Goal: Check status: Check status

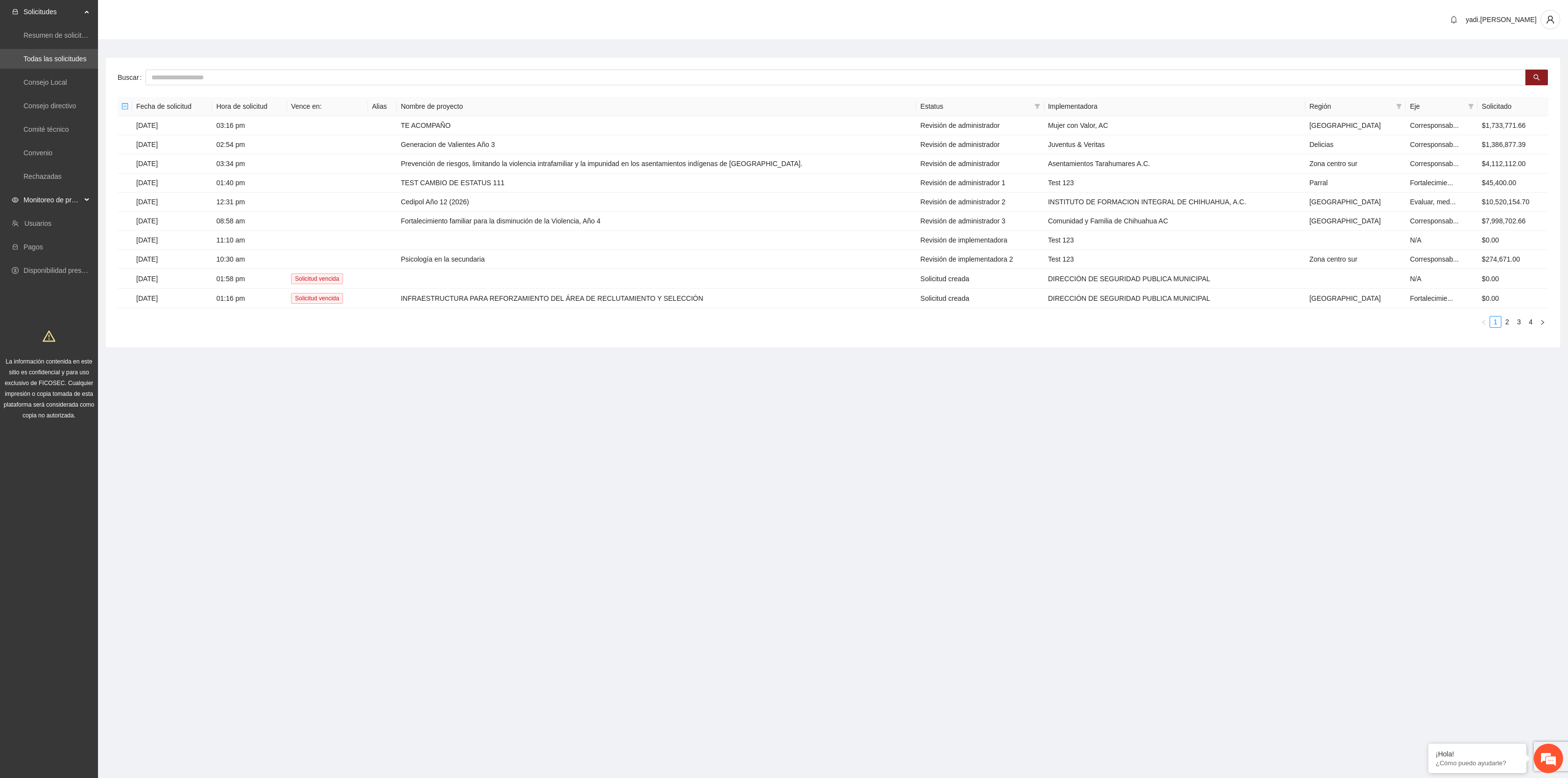
click at [41, 200] on span "Monitoreo de proyectos" at bounding box center [53, 200] width 58 height 20
click at [34, 269] on link "Activos" at bounding box center [34, 271] width 22 height 8
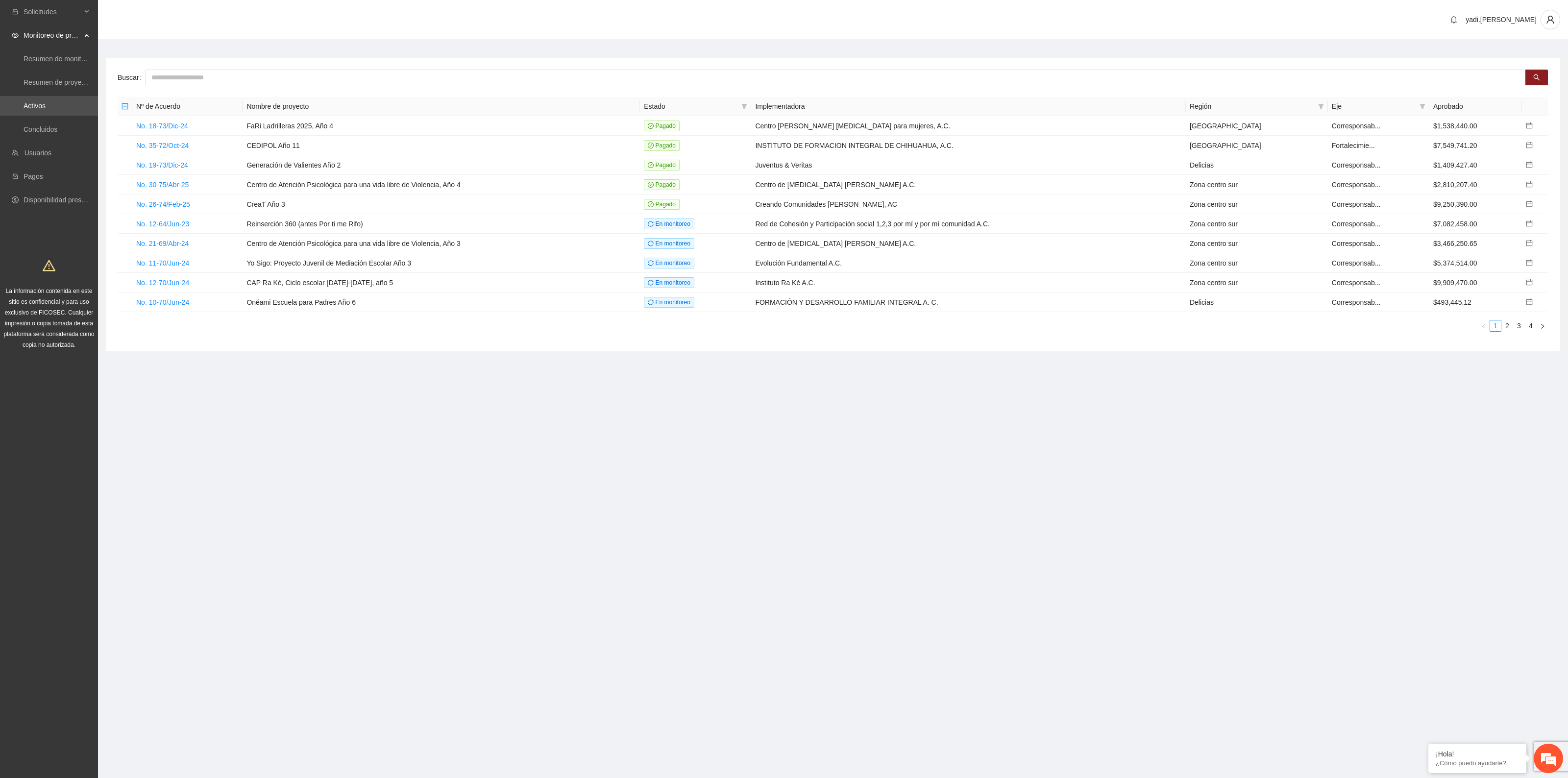
click at [1357, 447] on section "Solicitudes Monitoreo de proyectos Resumen de monitoreo Resumen de proyectos ap…" at bounding box center [784, 389] width 1568 height 778
click at [284, 75] on input "text" at bounding box center [835, 78] width 1380 height 16
type input "*****"
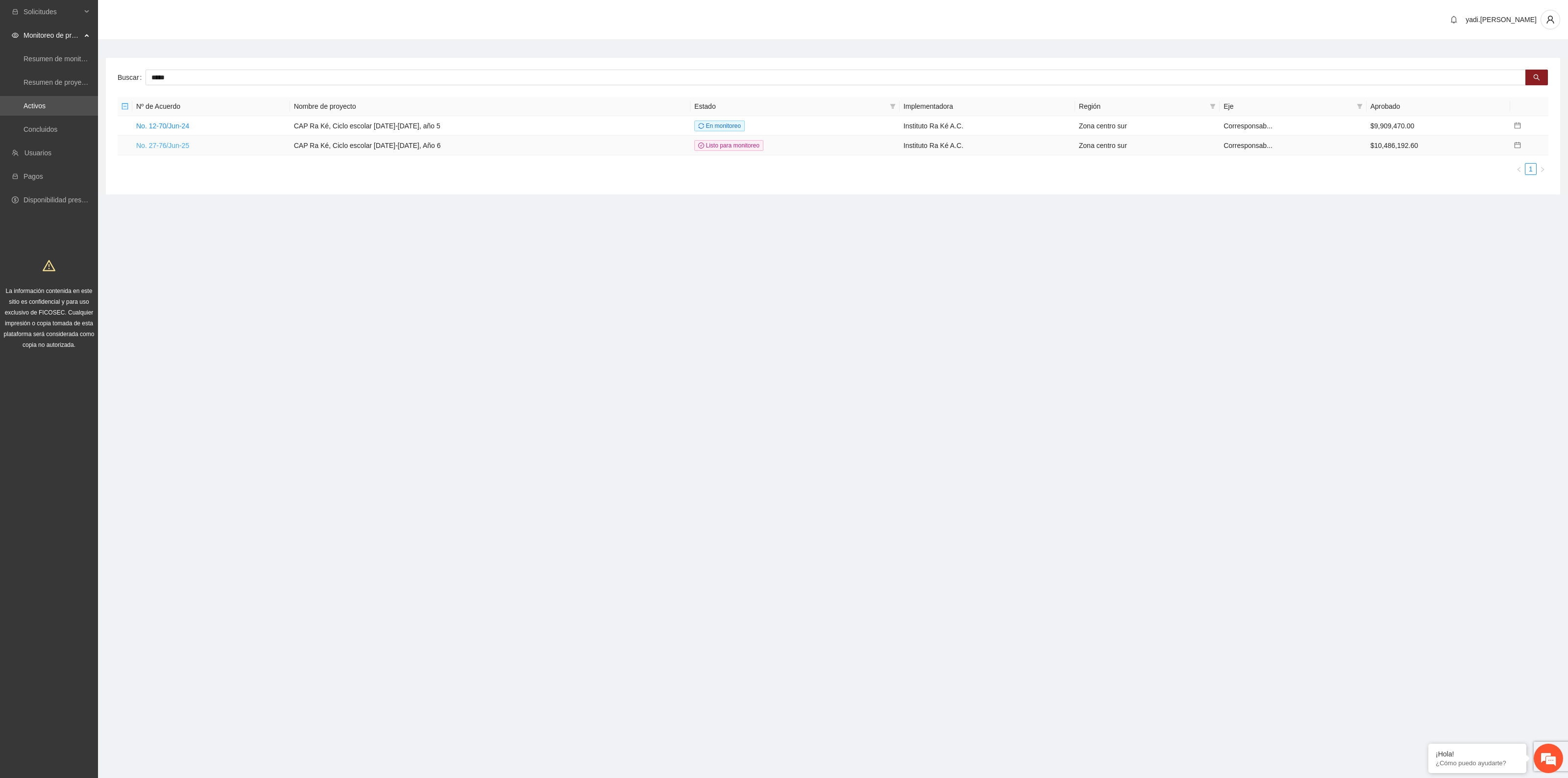
click at [186, 145] on link "No. 27-76/Jun-25" at bounding box center [163, 145] width 53 height 8
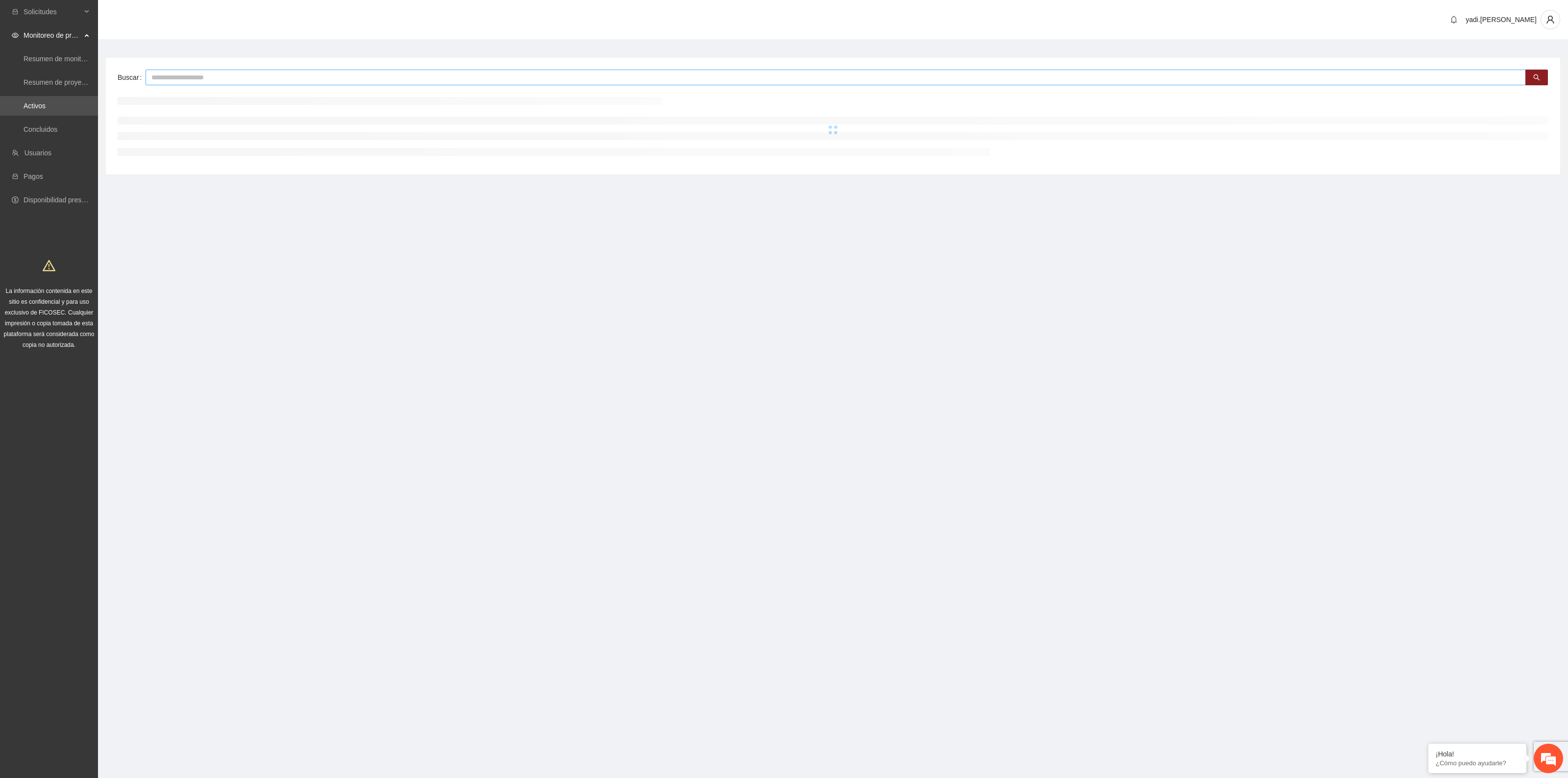
click at [165, 77] on input "text" at bounding box center [835, 78] width 1380 height 16
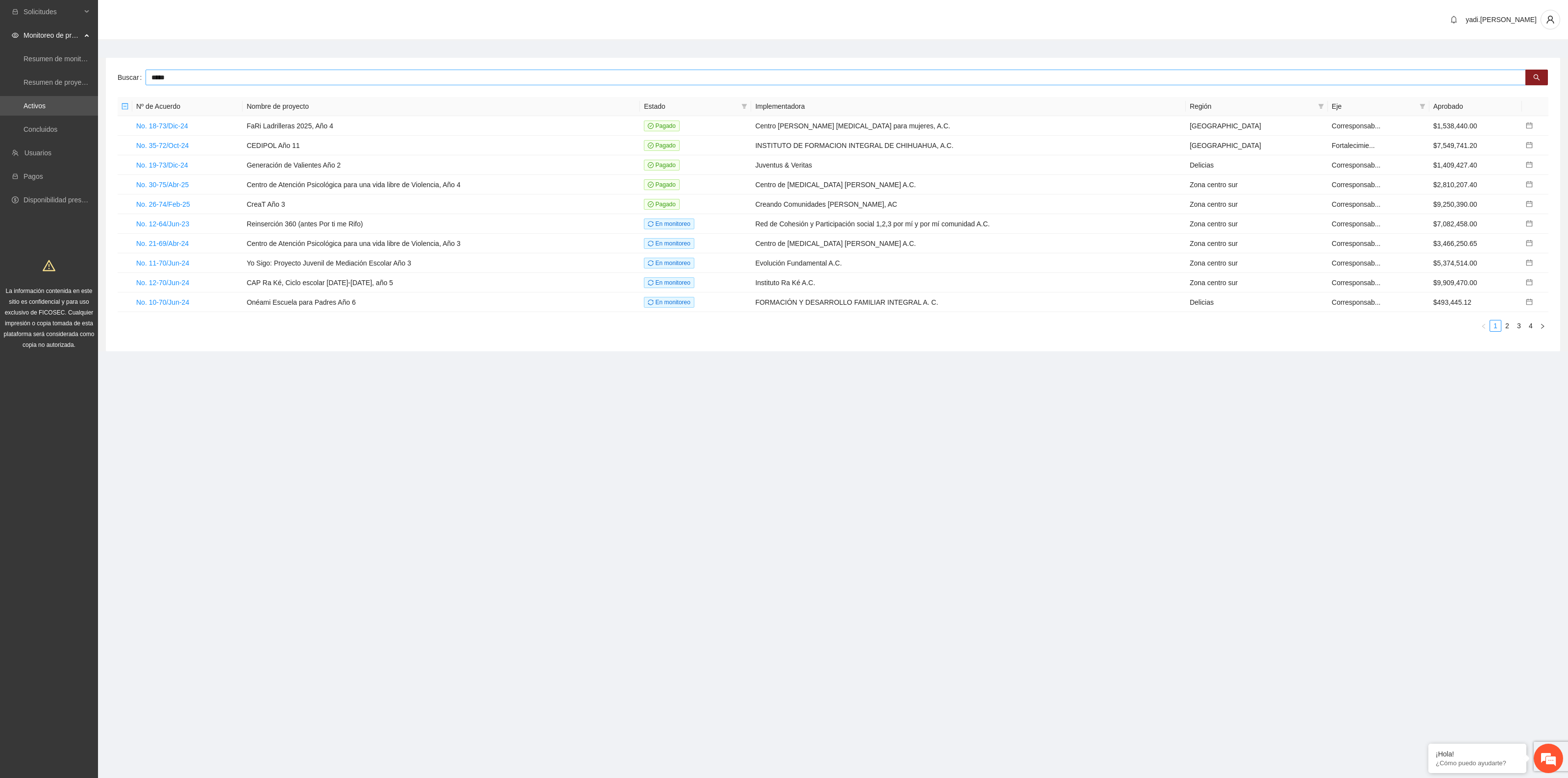
type input "*****"
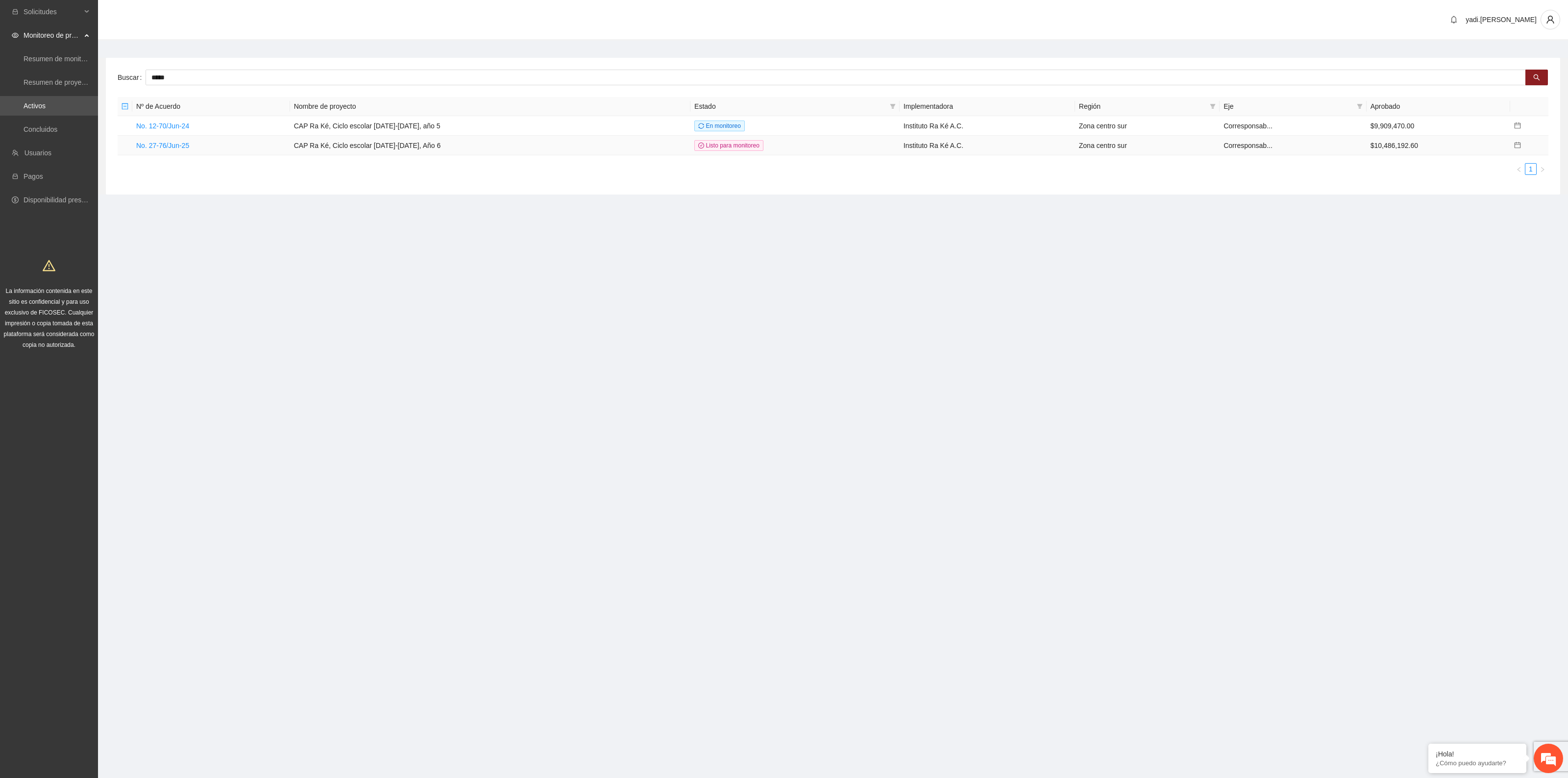
click at [1515, 145] on icon "calendar" at bounding box center [1517, 145] width 7 height 7
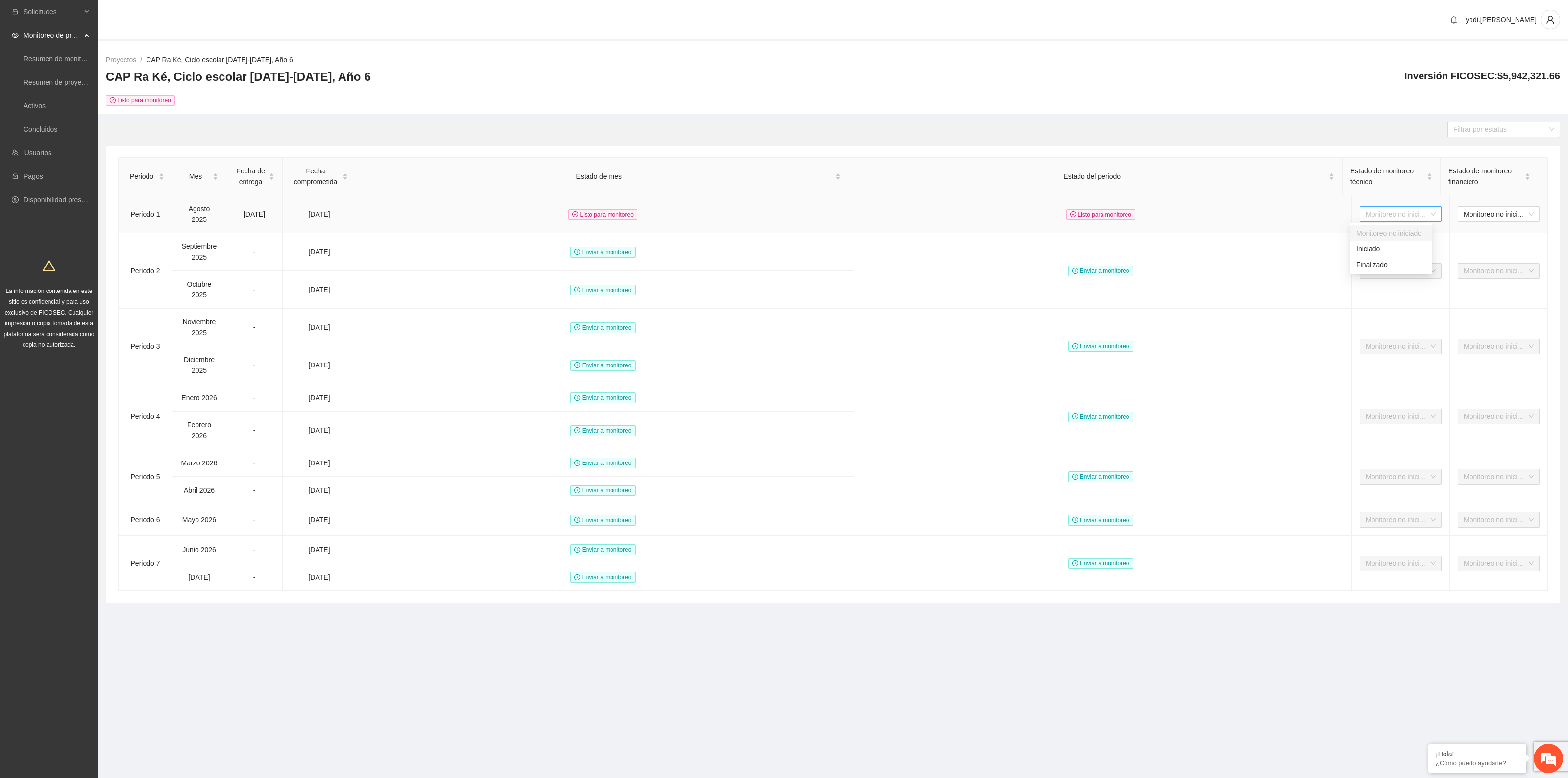
click at [1400, 211] on span "Monitoreo no iniciado" at bounding box center [1401, 214] width 70 height 14
click at [1385, 249] on div "Iniciado" at bounding box center [1391, 249] width 70 height 11
click at [1490, 211] on div "Periodo Mes Fecha de entrega Fecha comprometida Estado de mes Estado del period…" at bounding box center [833, 374] width 1430 height 434
click at [1467, 216] on span "Monitoreo no iniciado" at bounding box center [1498, 214] width 70 height 14
click at [1467, 252] on div "Iniciado" at bounding box center [1489, 249] width 70 height 11
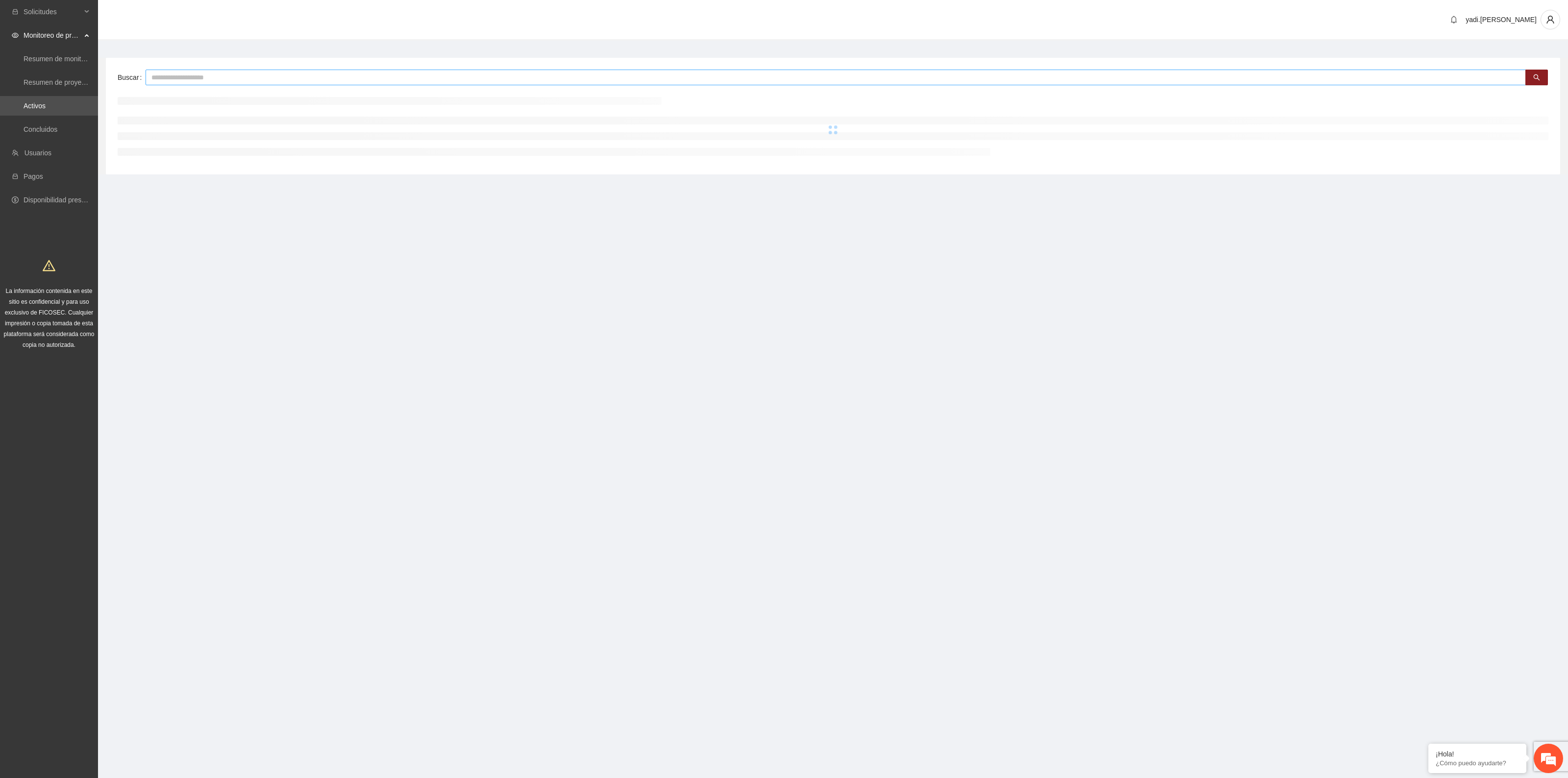
click at [278, 74] on input "text" at bounding box center [835, 78] width 1380 height 16
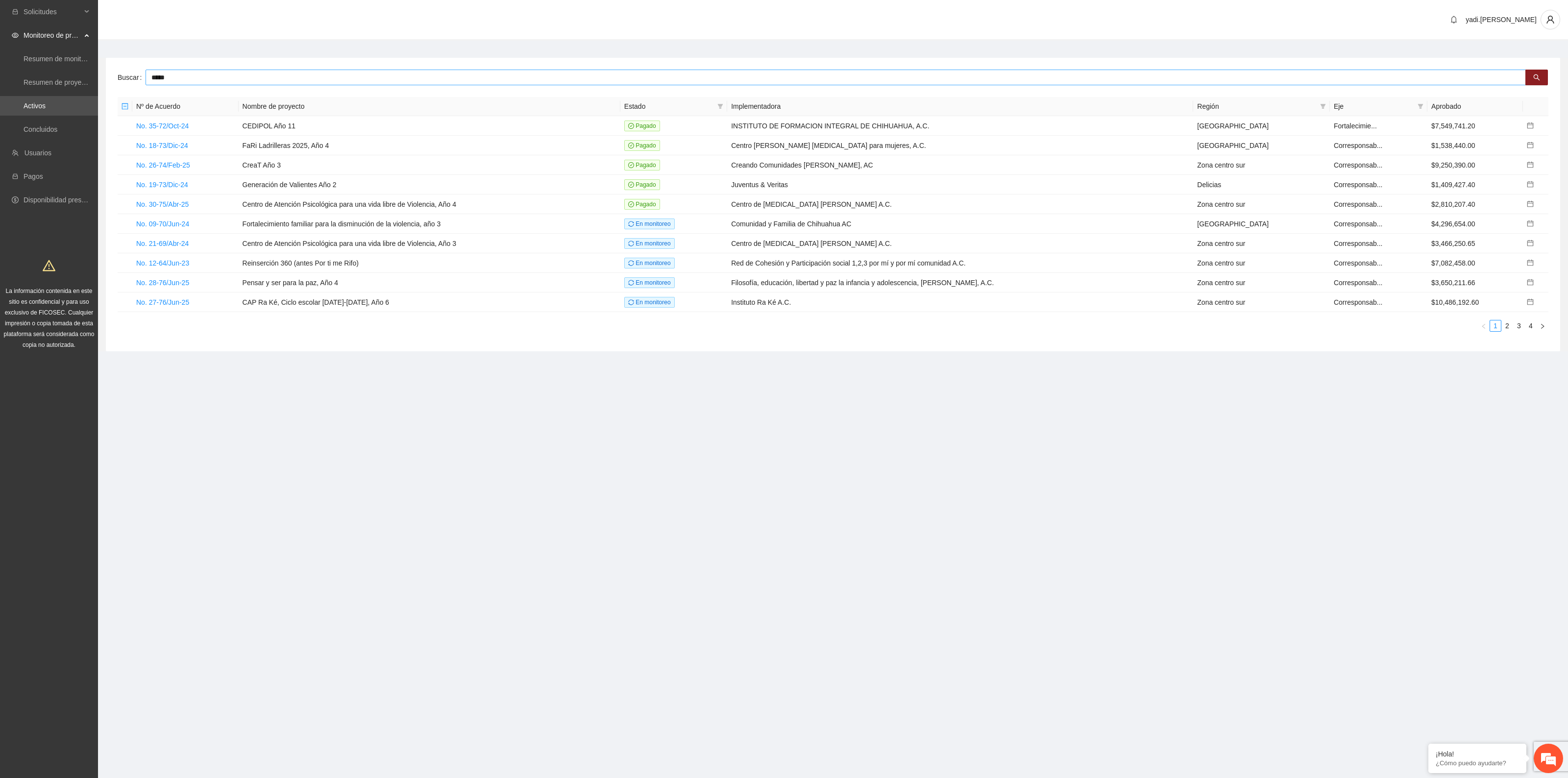
type input "*****"
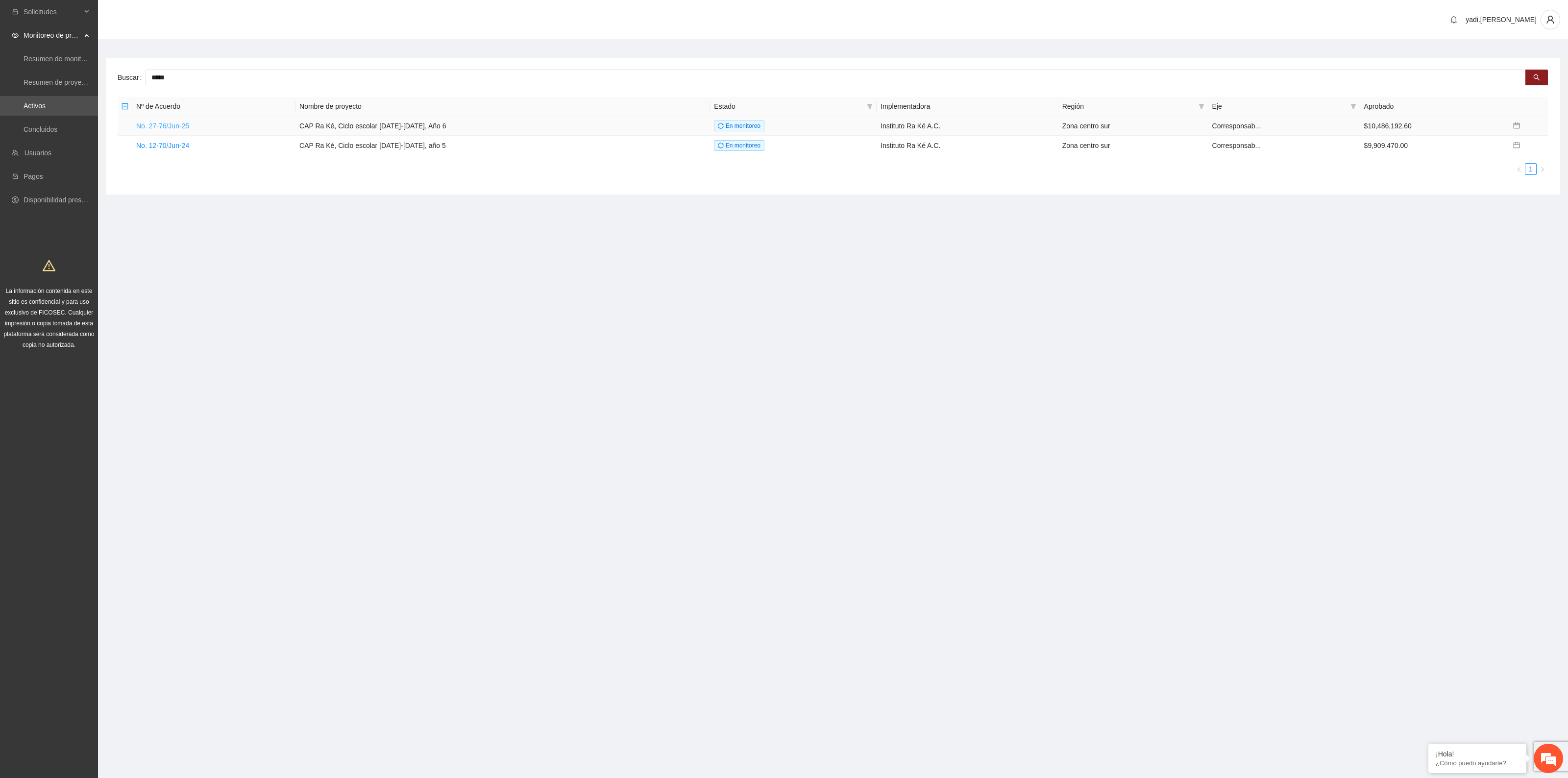
click at [174, 122] on link "No. 27-76/Jun-25" at bounding box center [163, 126] width 53 height 8
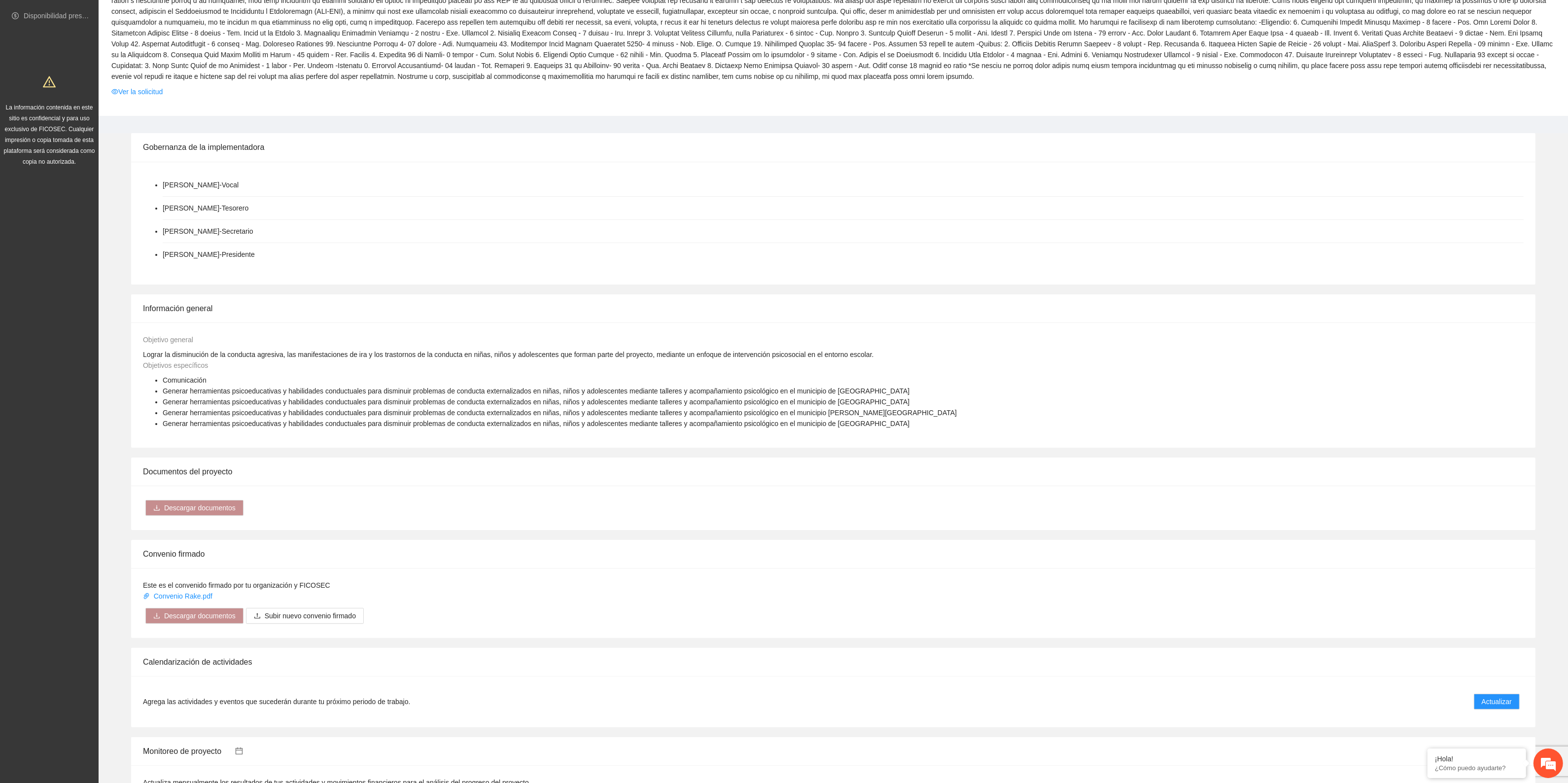
scroll to position [370, 0]
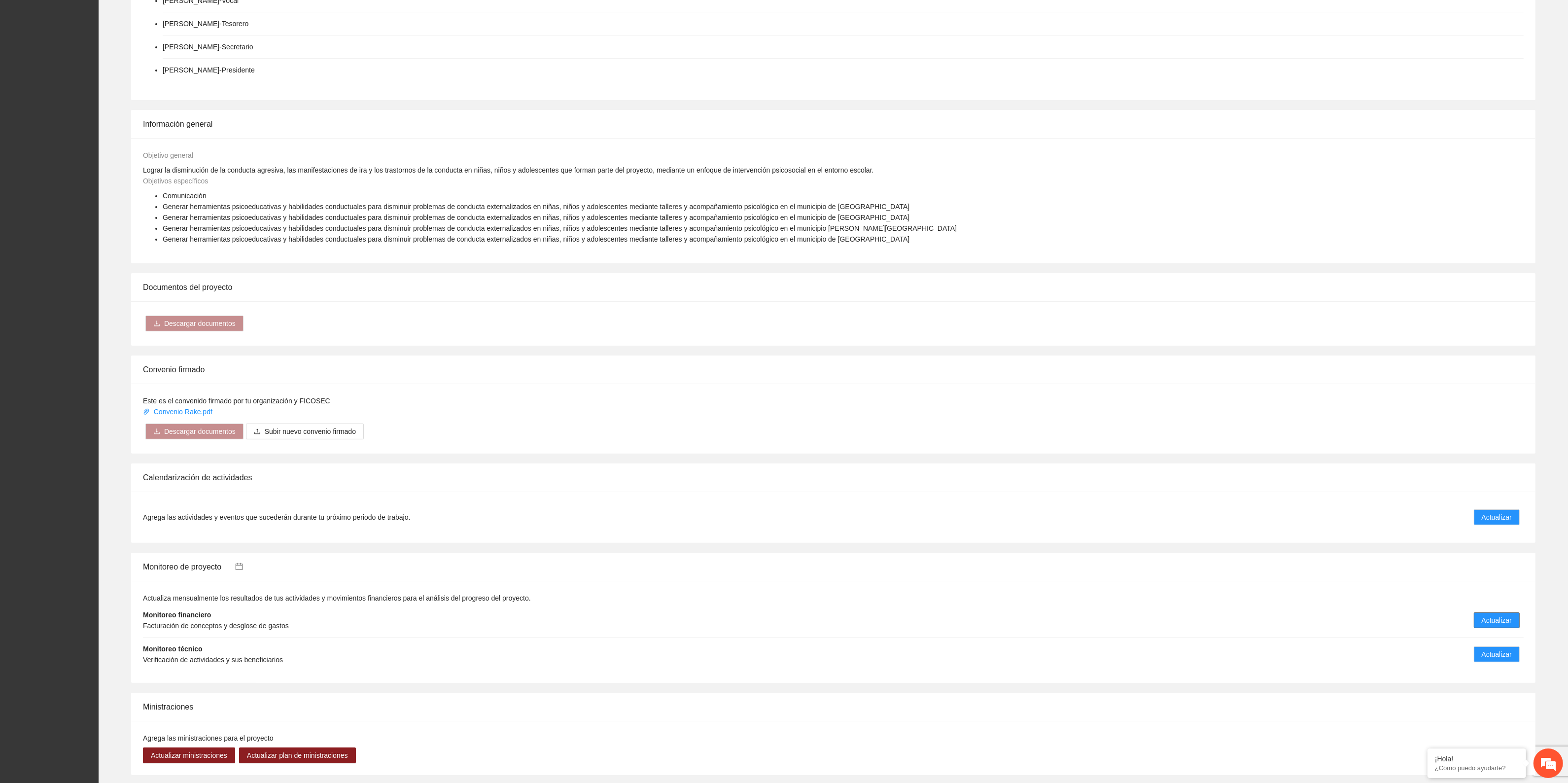
click at [1502, 620] on span "Actualizar" at bounding box center [1496, 620] width 30 height 11
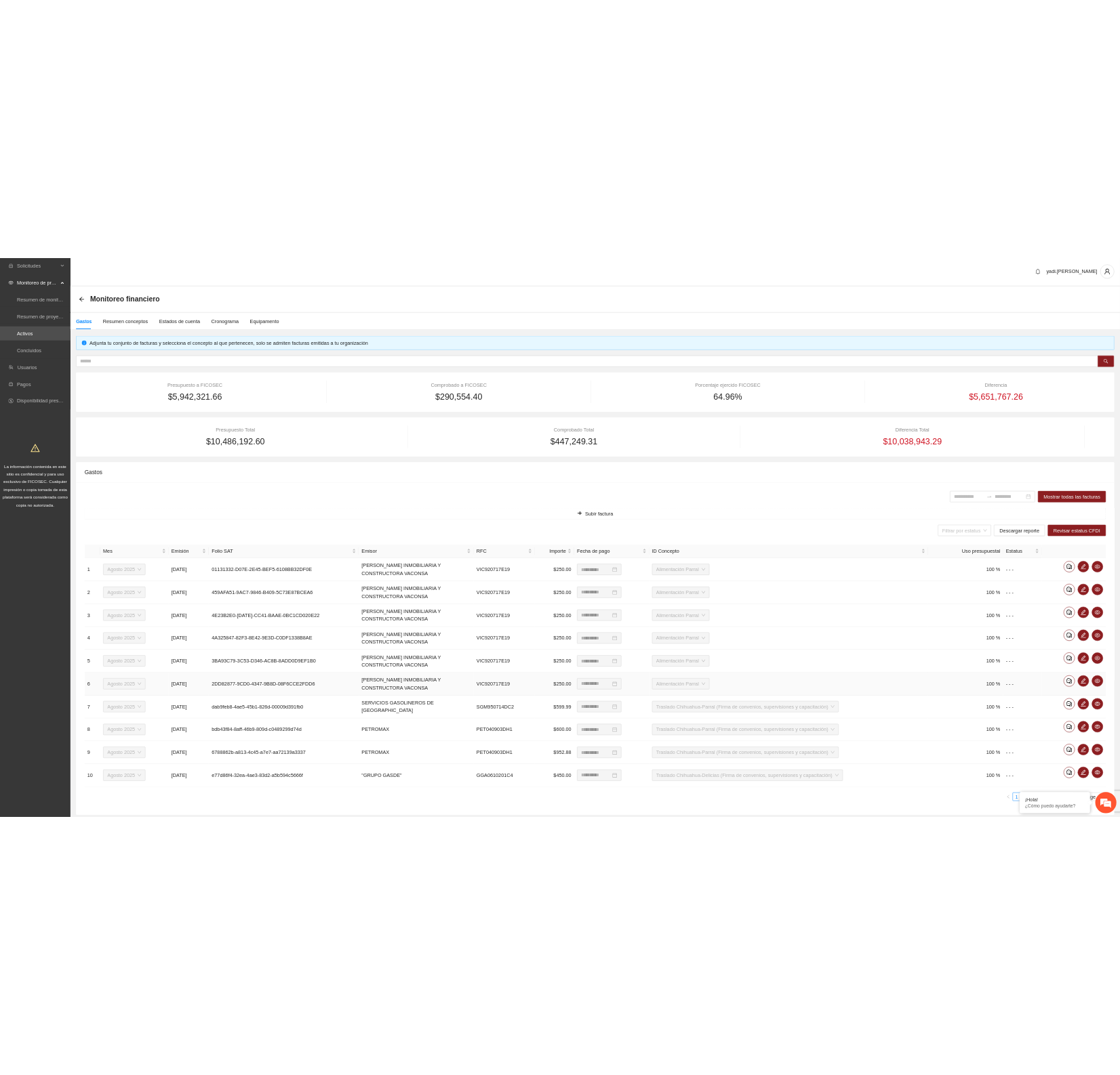
scroll to position [48, 0]
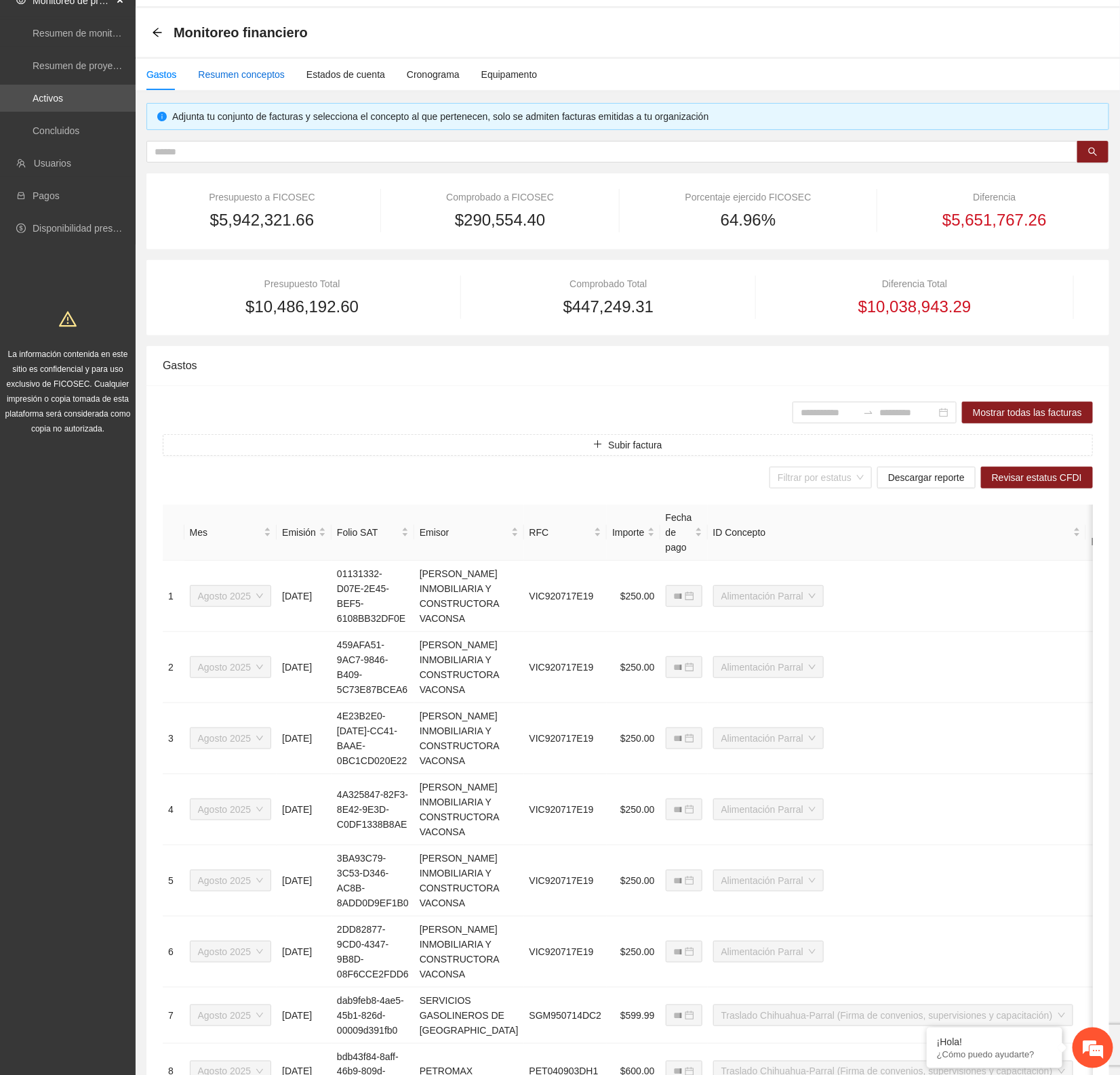
click at [229, 75] on div "Resumen conceptos" at bounding box center [240, 75] width 87 height 15
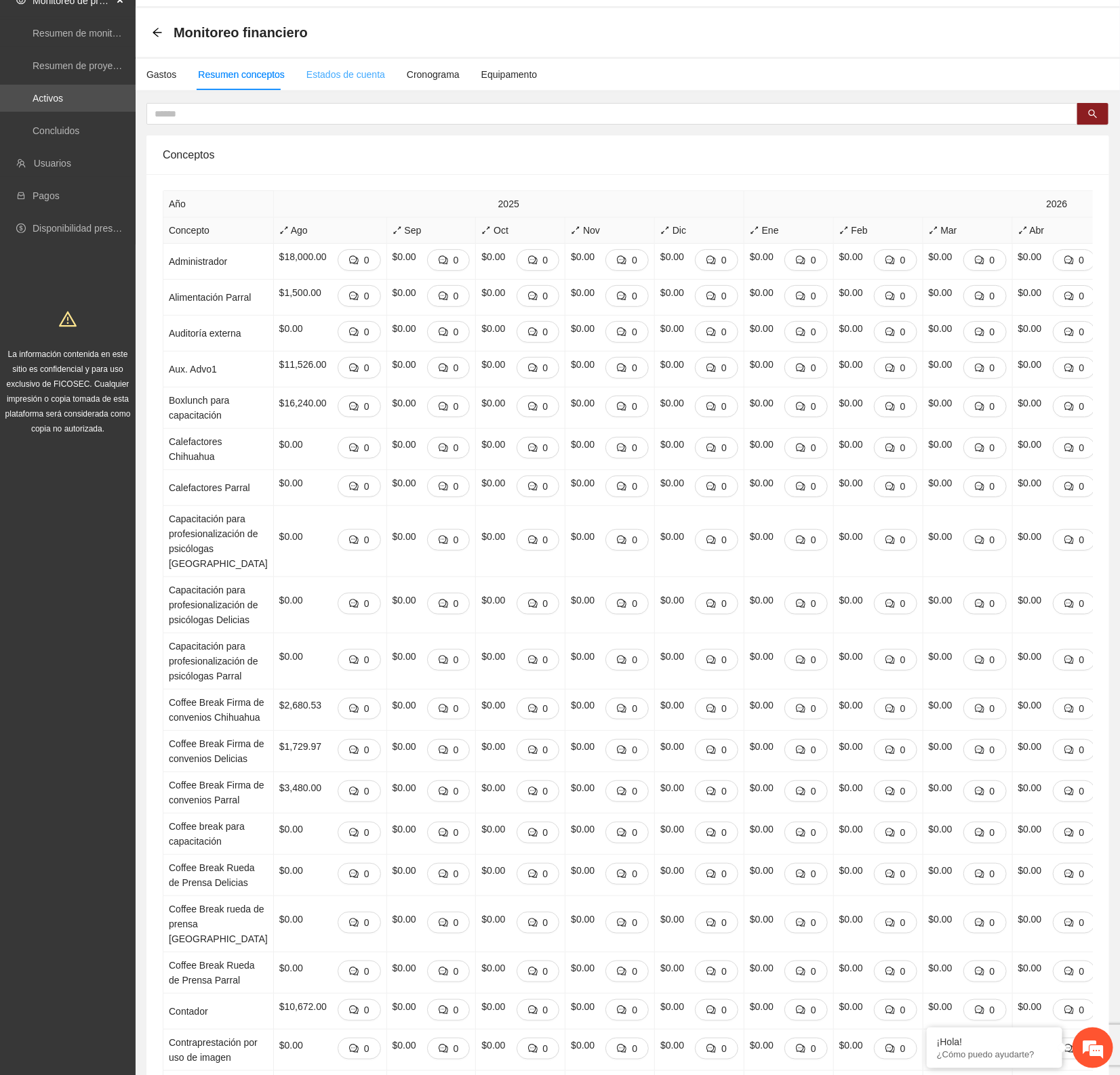
scroll to position [0, 0]
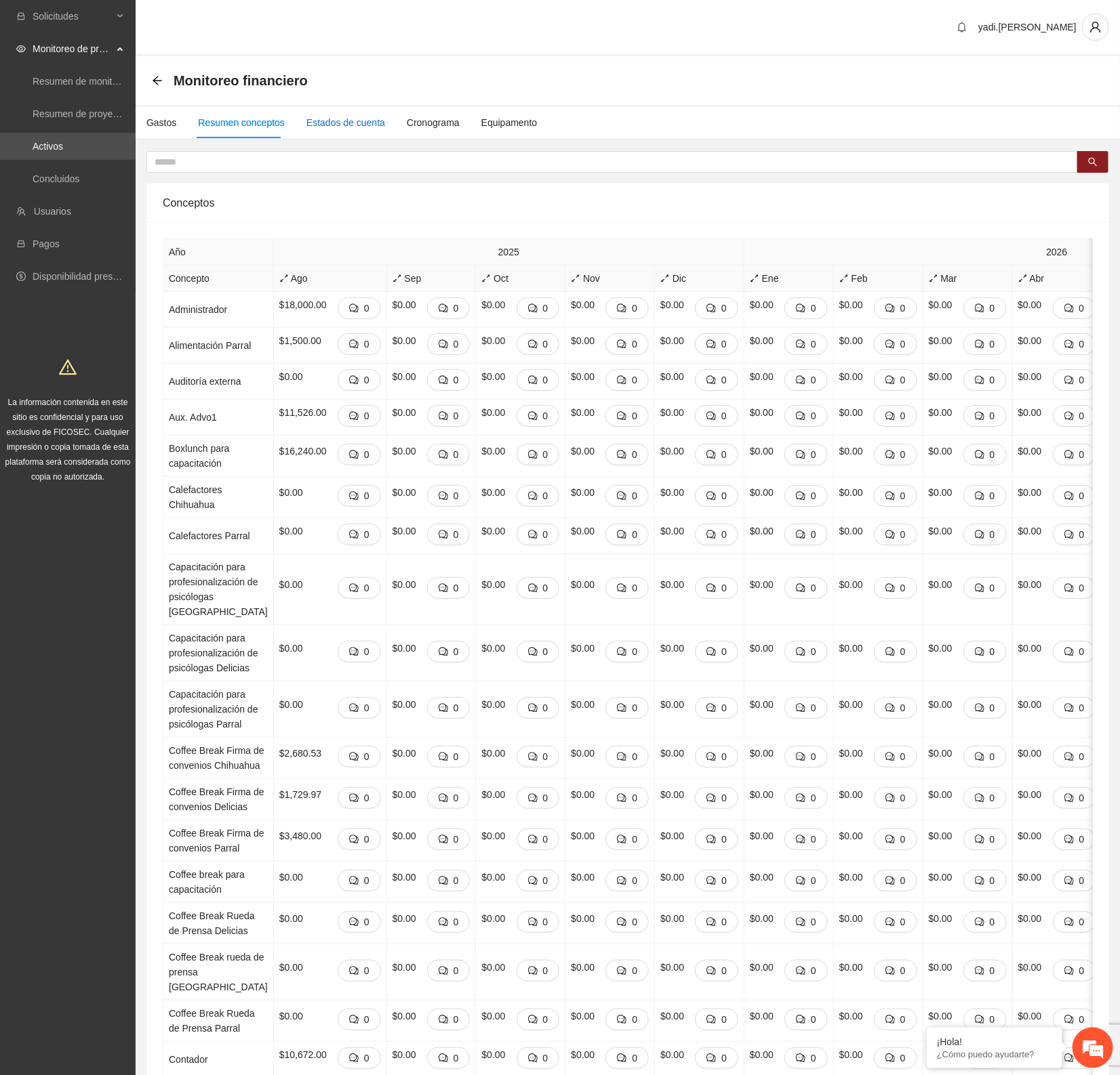
click at [324, 123] on div "Estados de cuenta" at bounding box center [345, 123] width 78 height 15
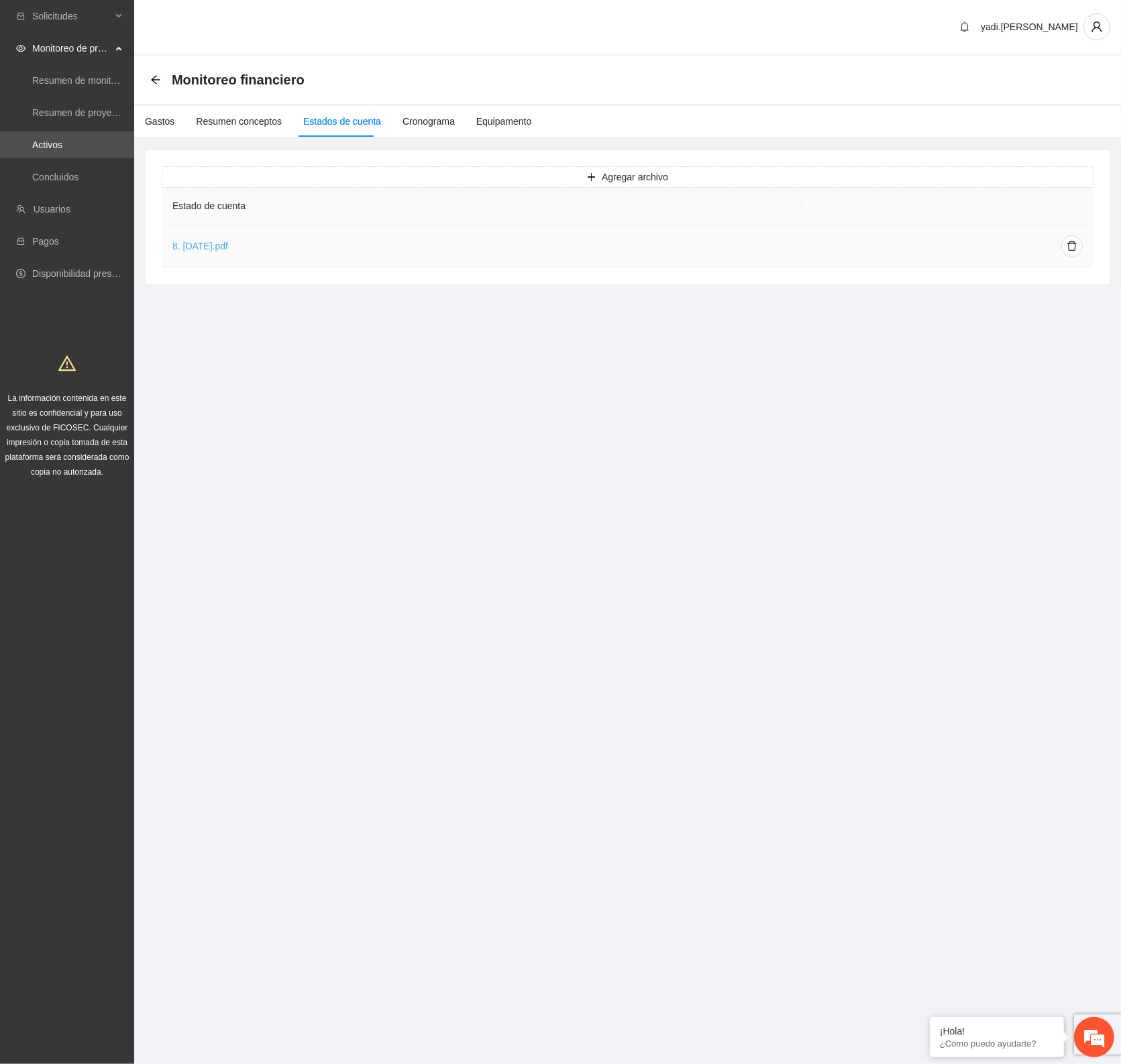
click at [205, 247] on link "8. AGO 29 2025.pdf" at bounding box center [200, 246] width 56 height 11
click at [161, 123] on div "Gastos" at bounding box center [159, 122] width 30 height 14
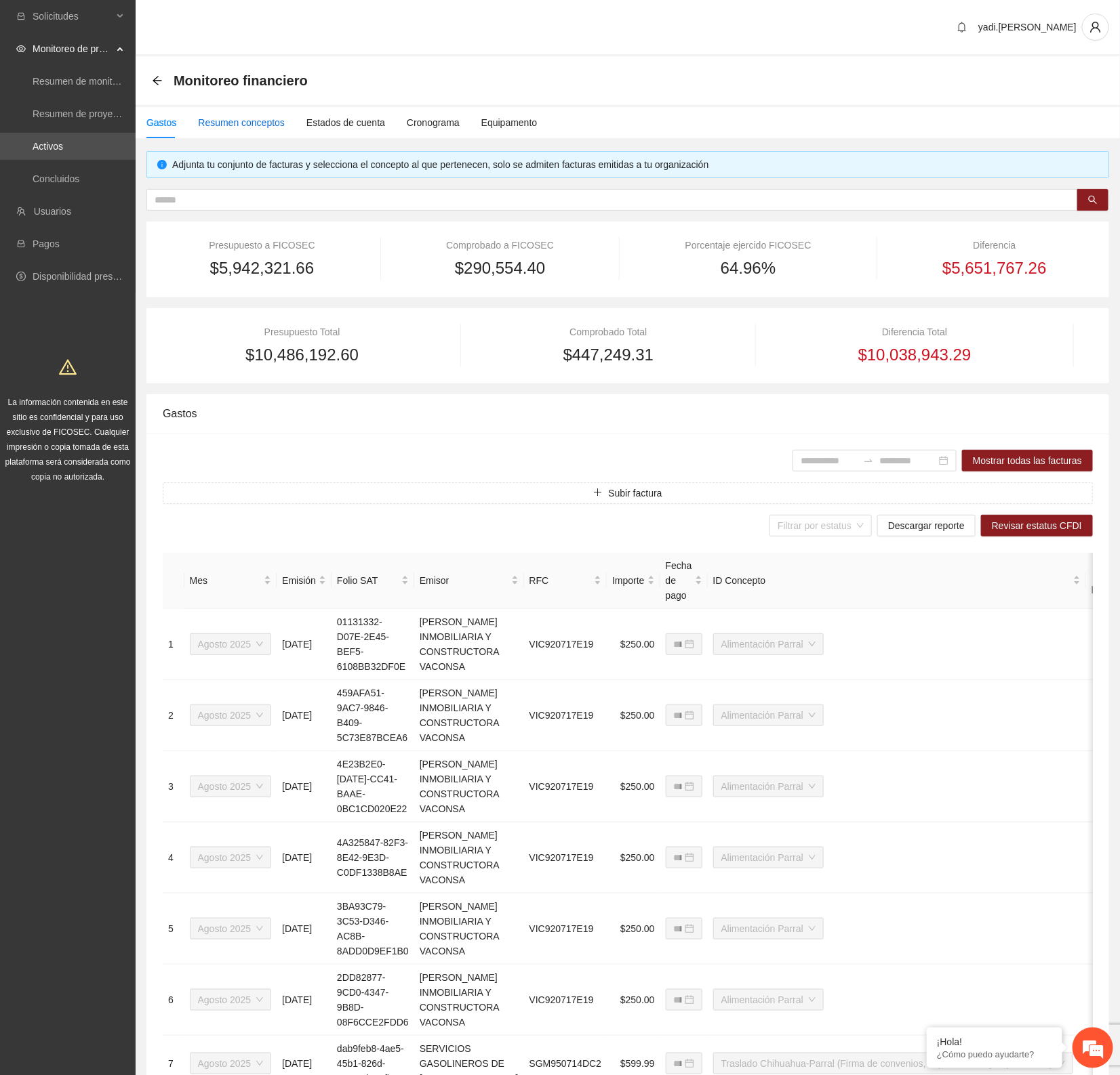
click at [270, 128] on div "Resumen conceptos" at bounding box center [240, 123] width 87 height 15
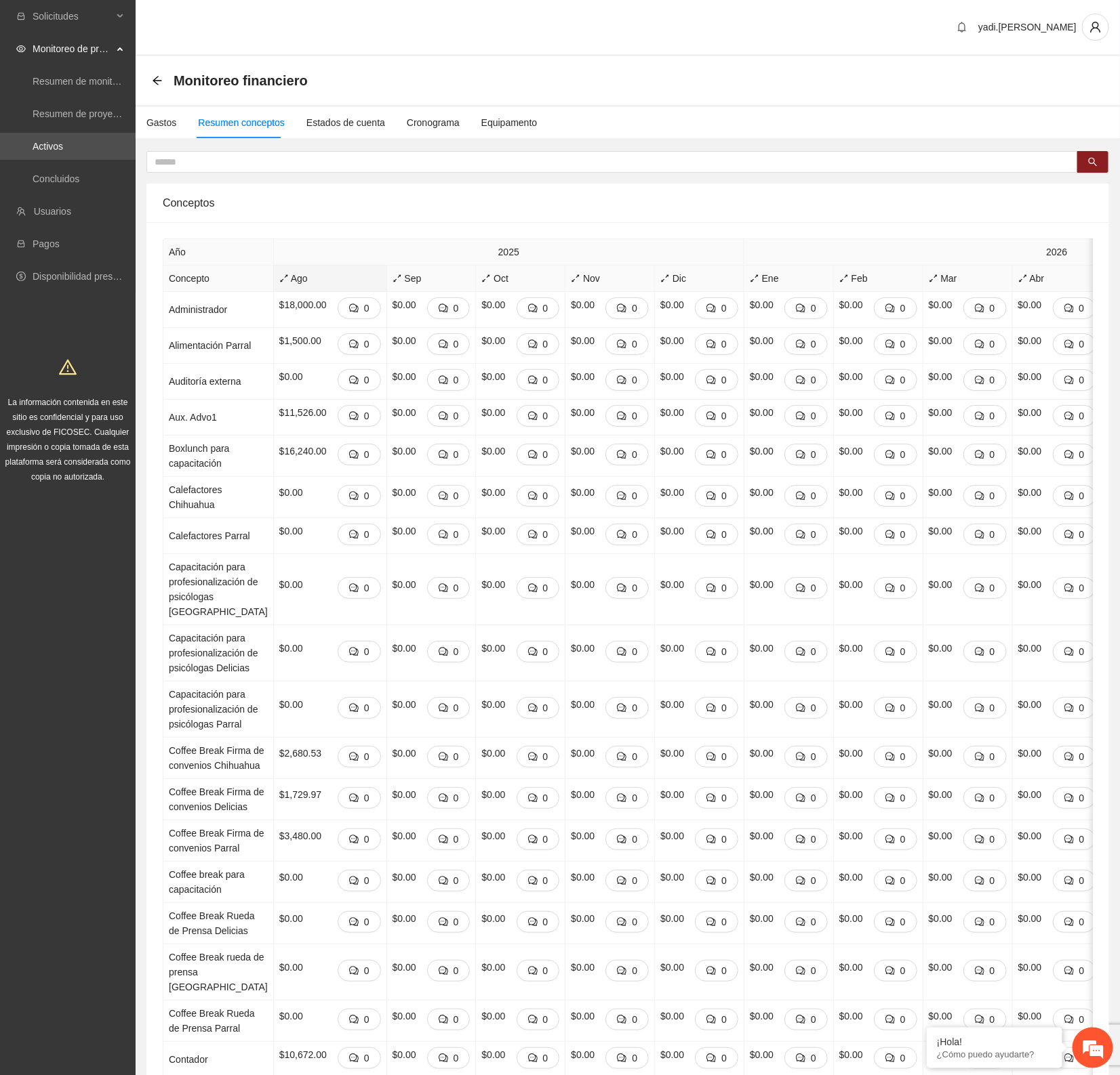
click at [280, 285] on span "Ago" at bounding box center [331, 279] width 102 height 15
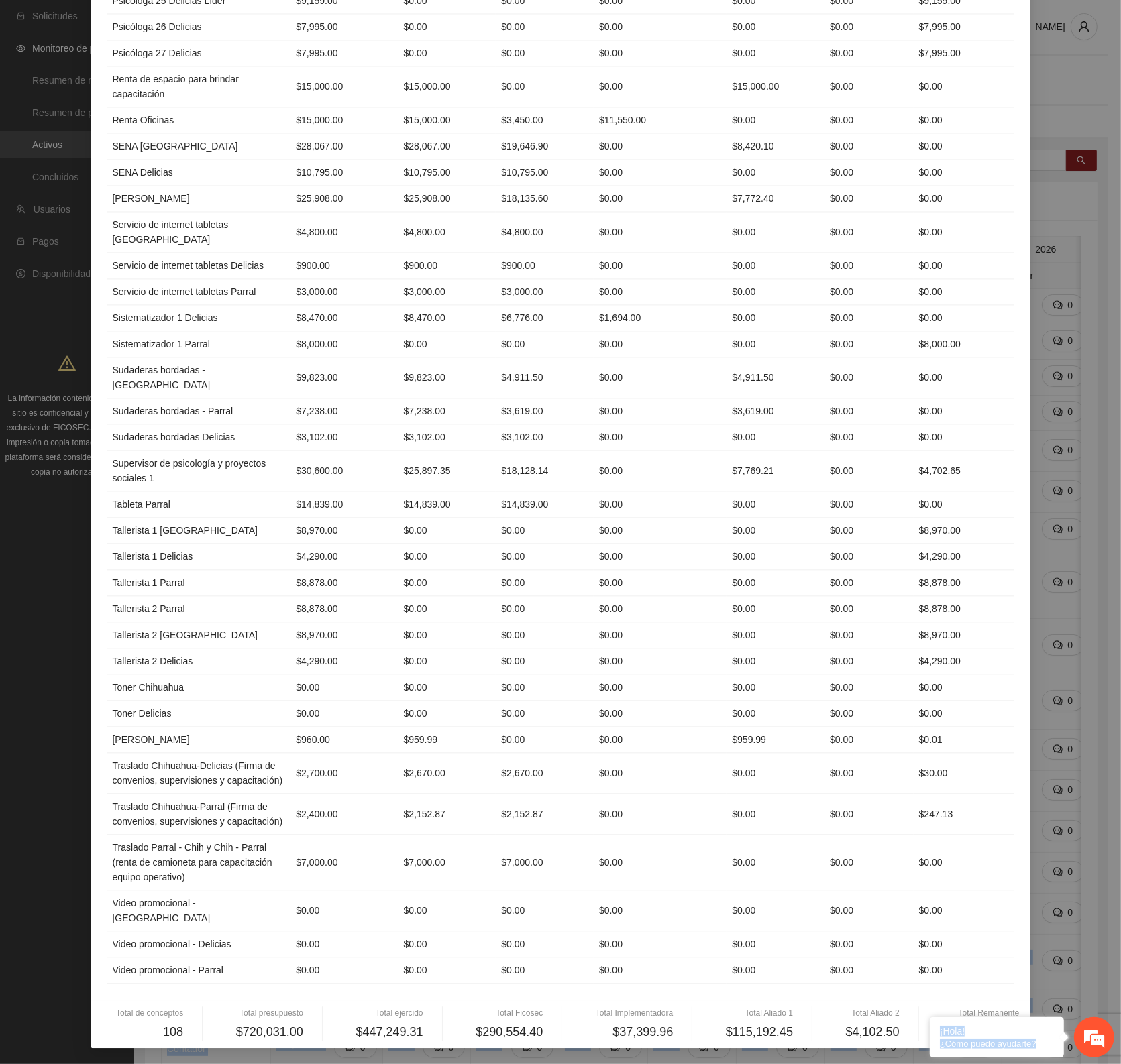
scroll to position [2549, 0]
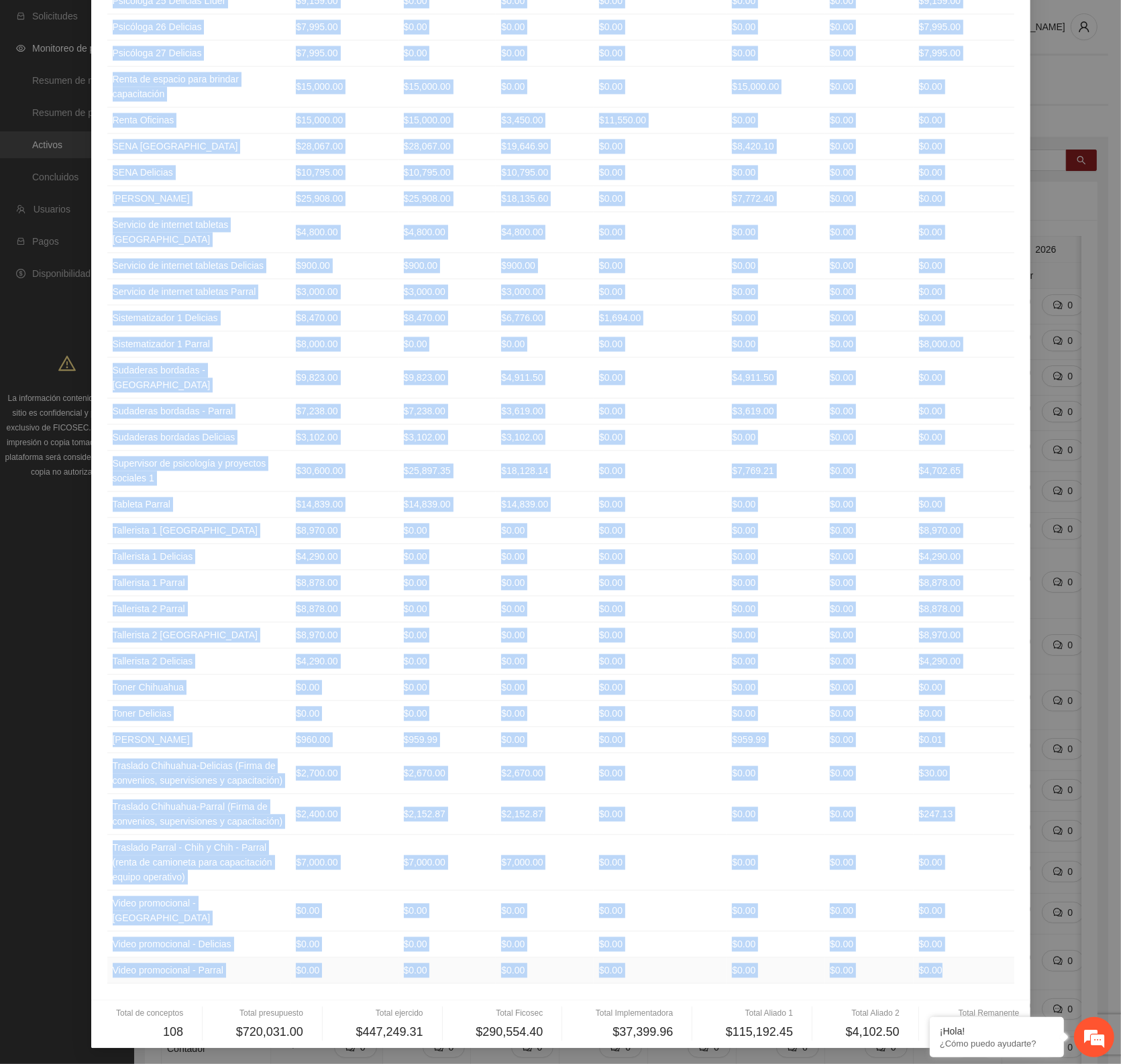
drag, startPoint x: 106, startPoint y: 132, endPoint x: 938, endPoint y: 964, distance: 1176.6
copy table "Concepto Presupuesto Ejercido Ficosec Implementadora Aliado 1 Aliado 2 Remanent…"
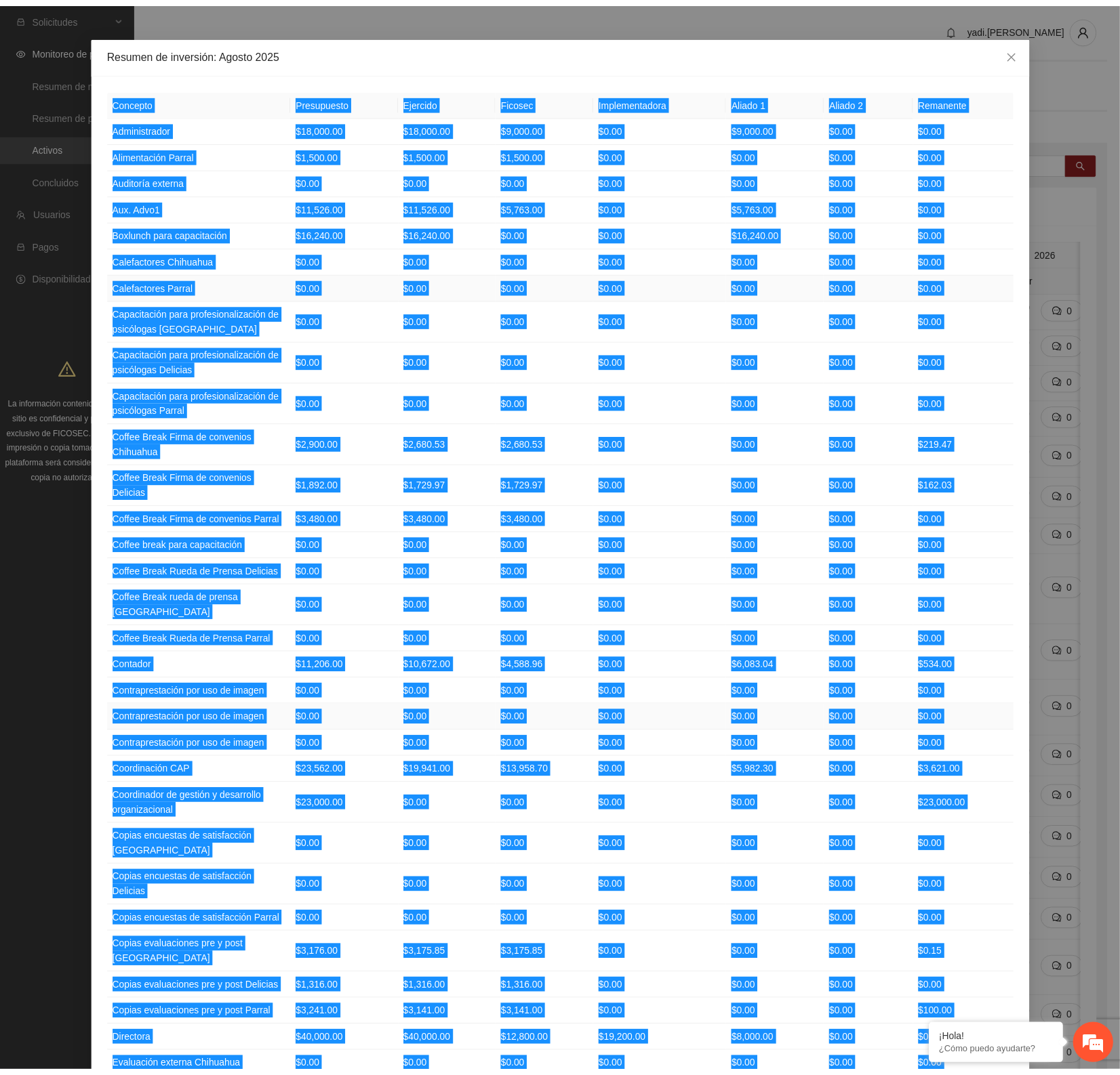
scroll to position [0, 0]
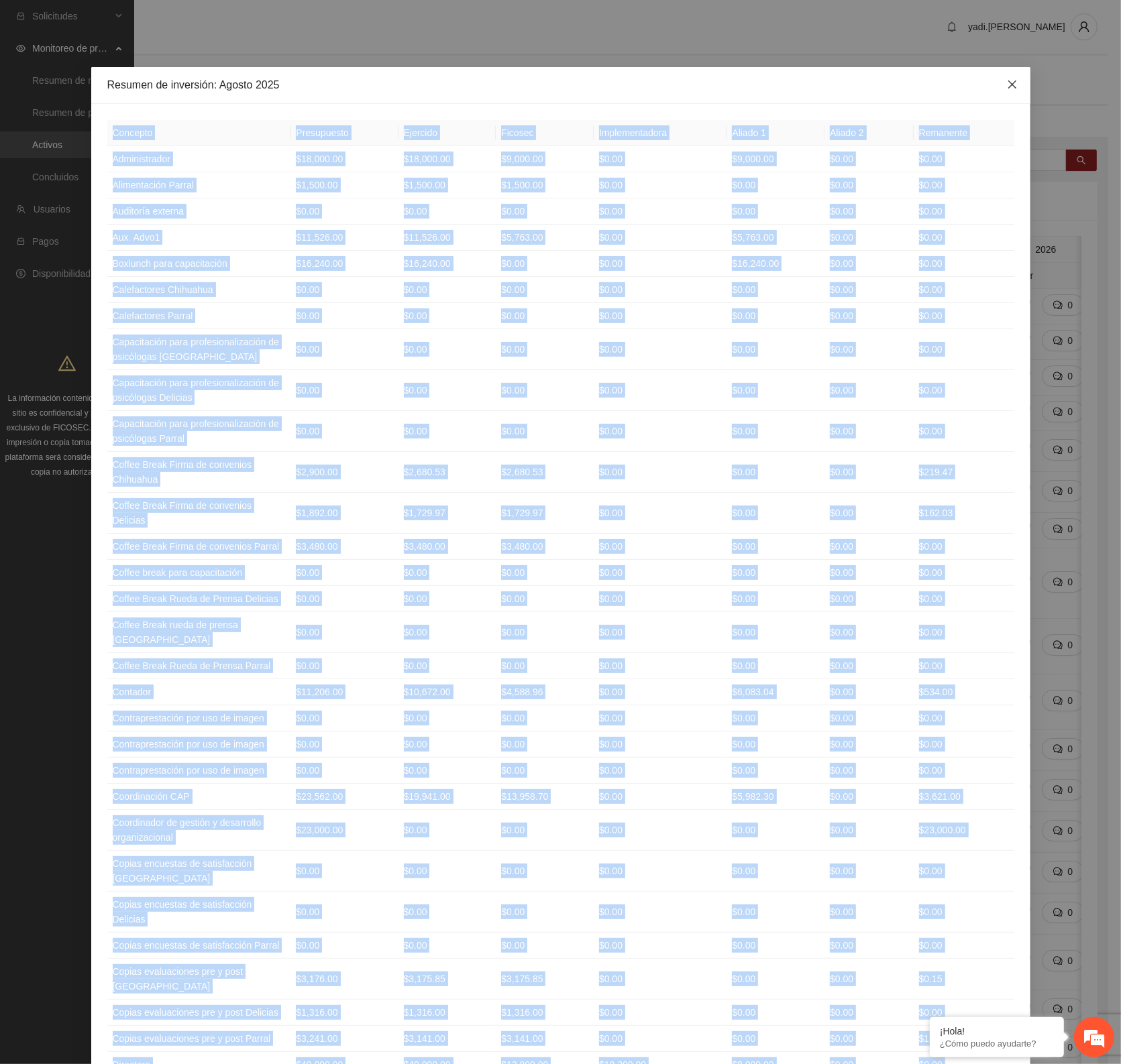
click at [1009, 80] on icon "close" at bounding box center [1012, 85] width 11 height 11
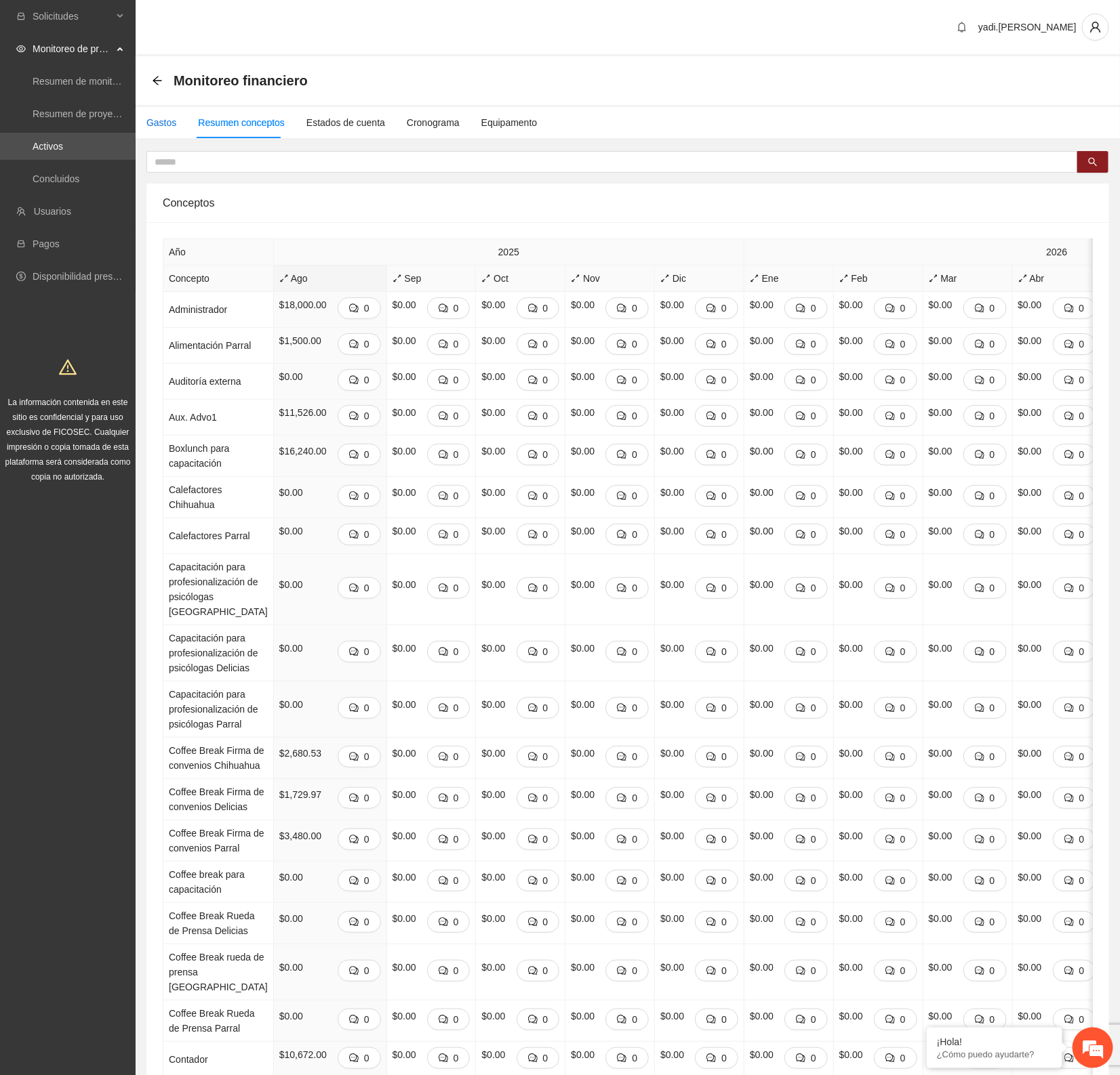
click at [168, 126] on div "Gastos" at bounding box center [161, 123] width 30 height 15
